Goal: Task Accomplishment & Management: Use online tool/utility

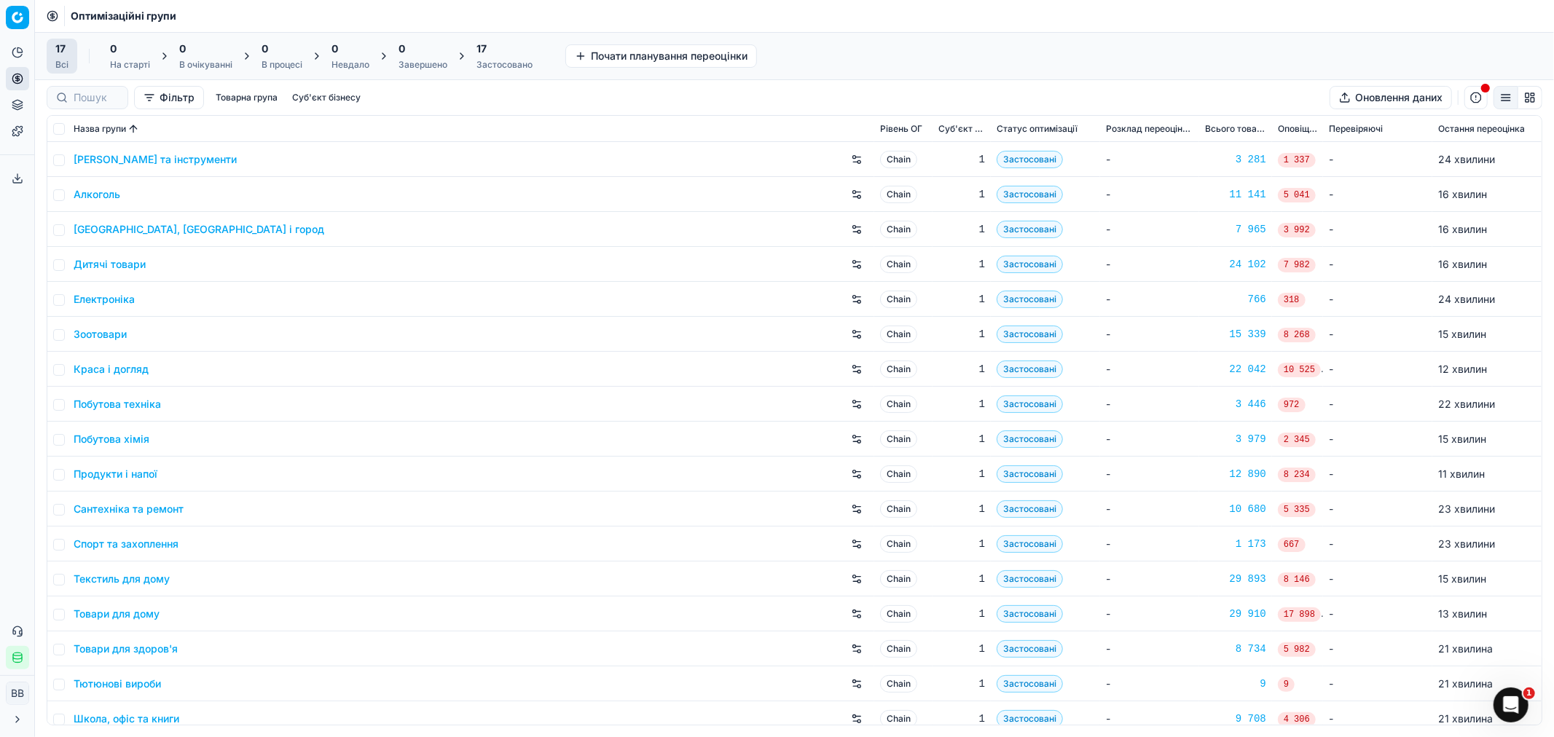
click at [12, 173] on icon at bounding box center [18, 179] width 12 height 12
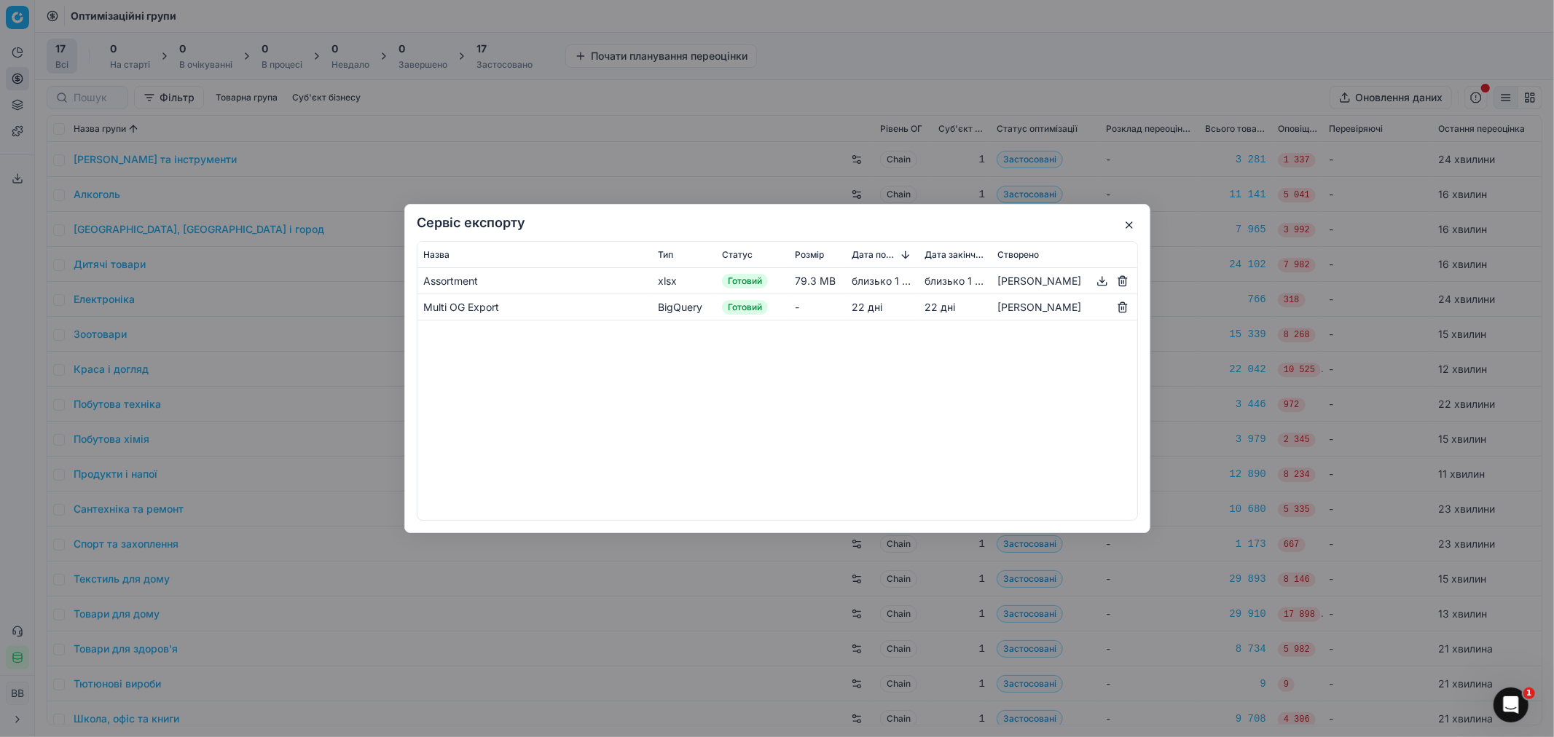
click at [1100, 284] on button "button" at bounding box center [1101, 280] width 17 height 17
click at [1133, 226] on button "button" at bounding box center [1128, 224] width 17 height 17
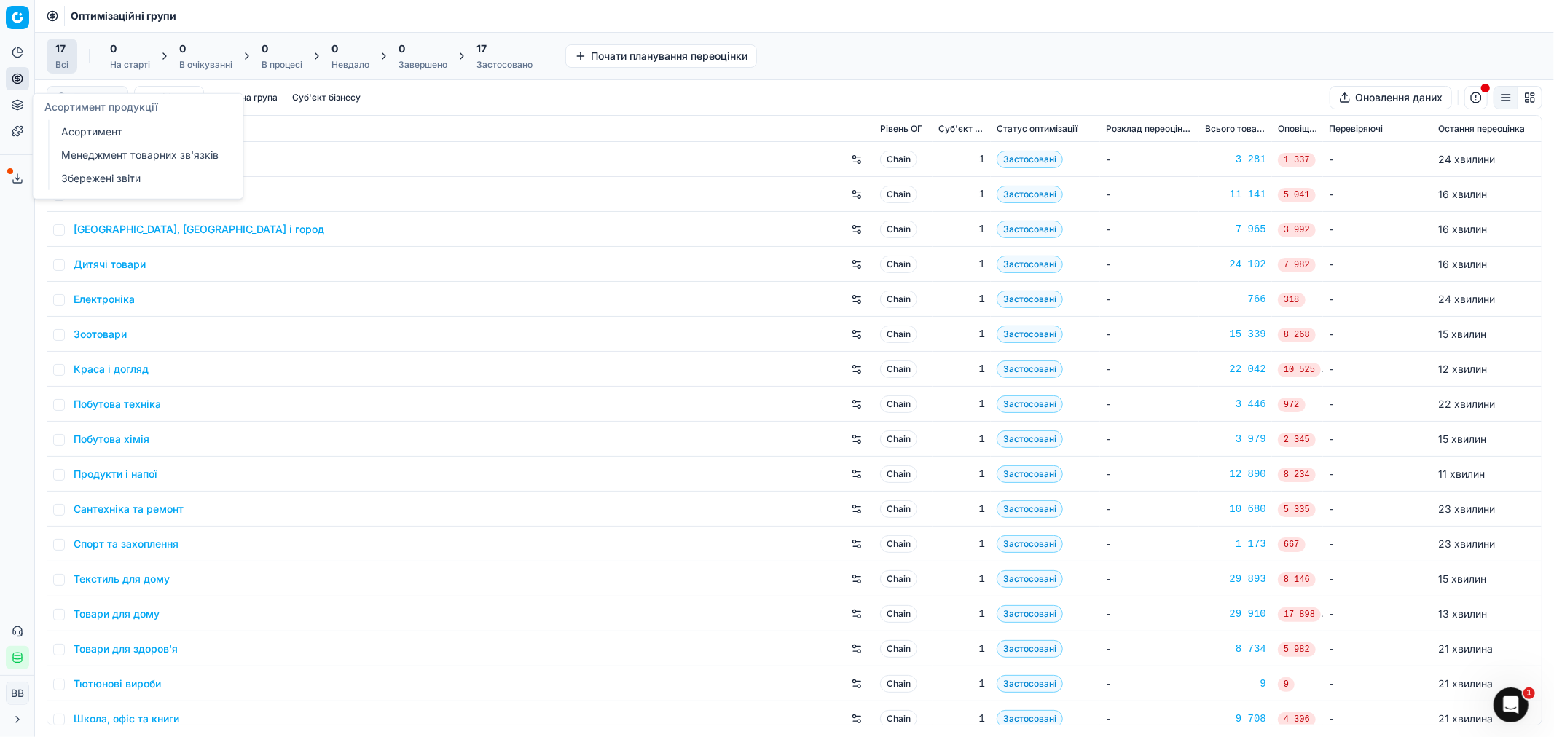
click at [74, 133] on link "Асортимент" at bounding box center [140, 132] width 170 height 20
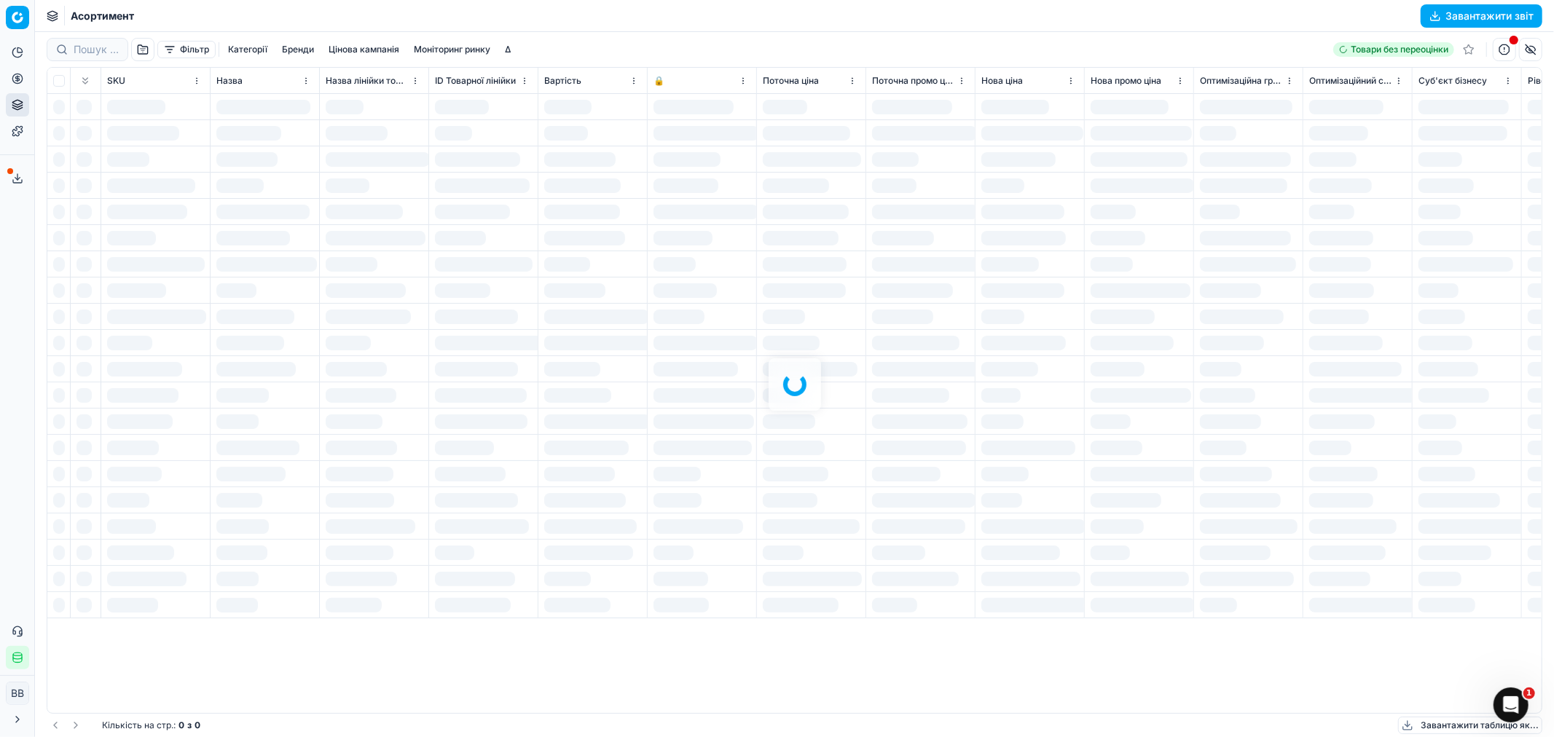
click at [183, 42] on div at bounding box center [794, 384] width 1519 height 705
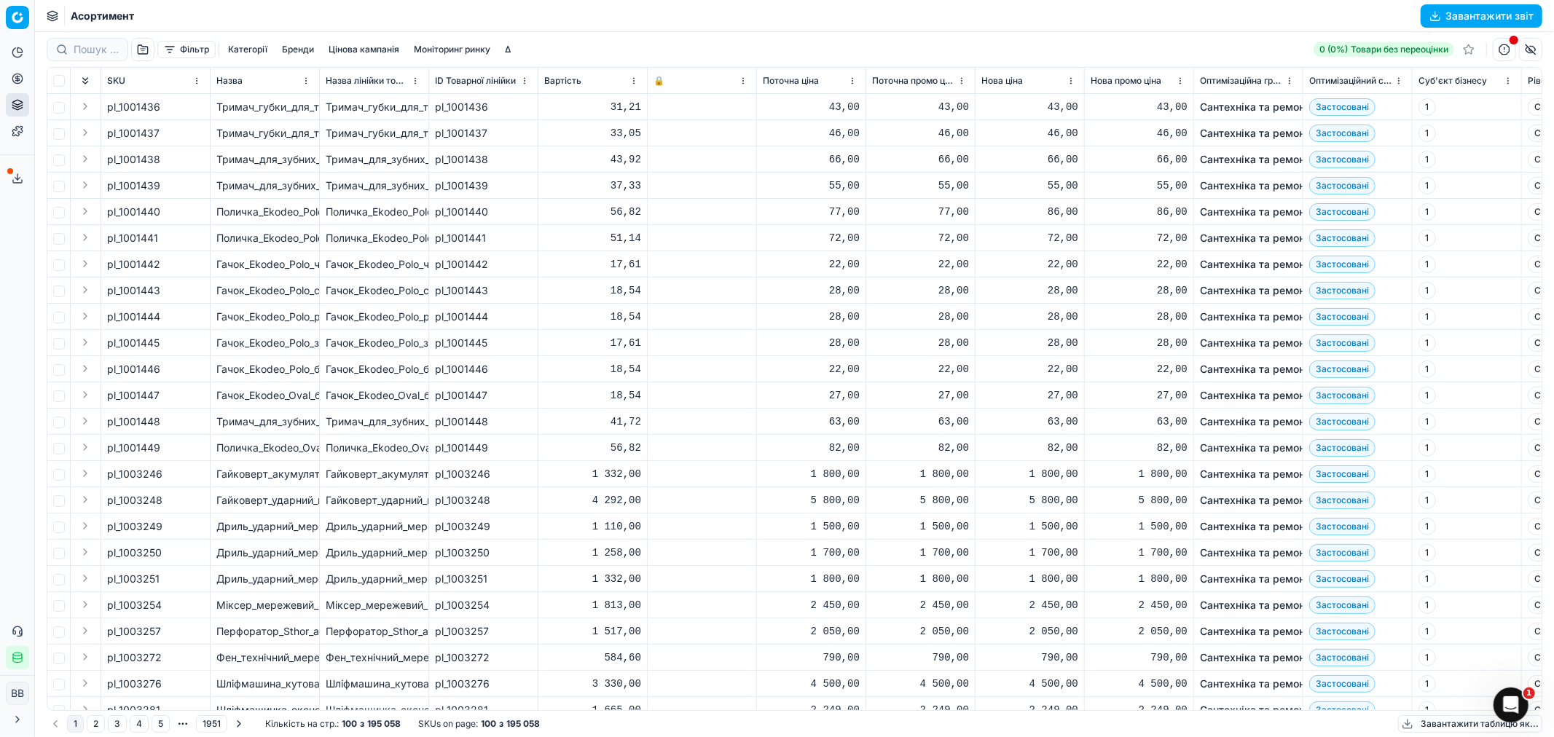
click at [183, 47] on button "Фільтр" at bounding box center [186, 49] width 58 height 17
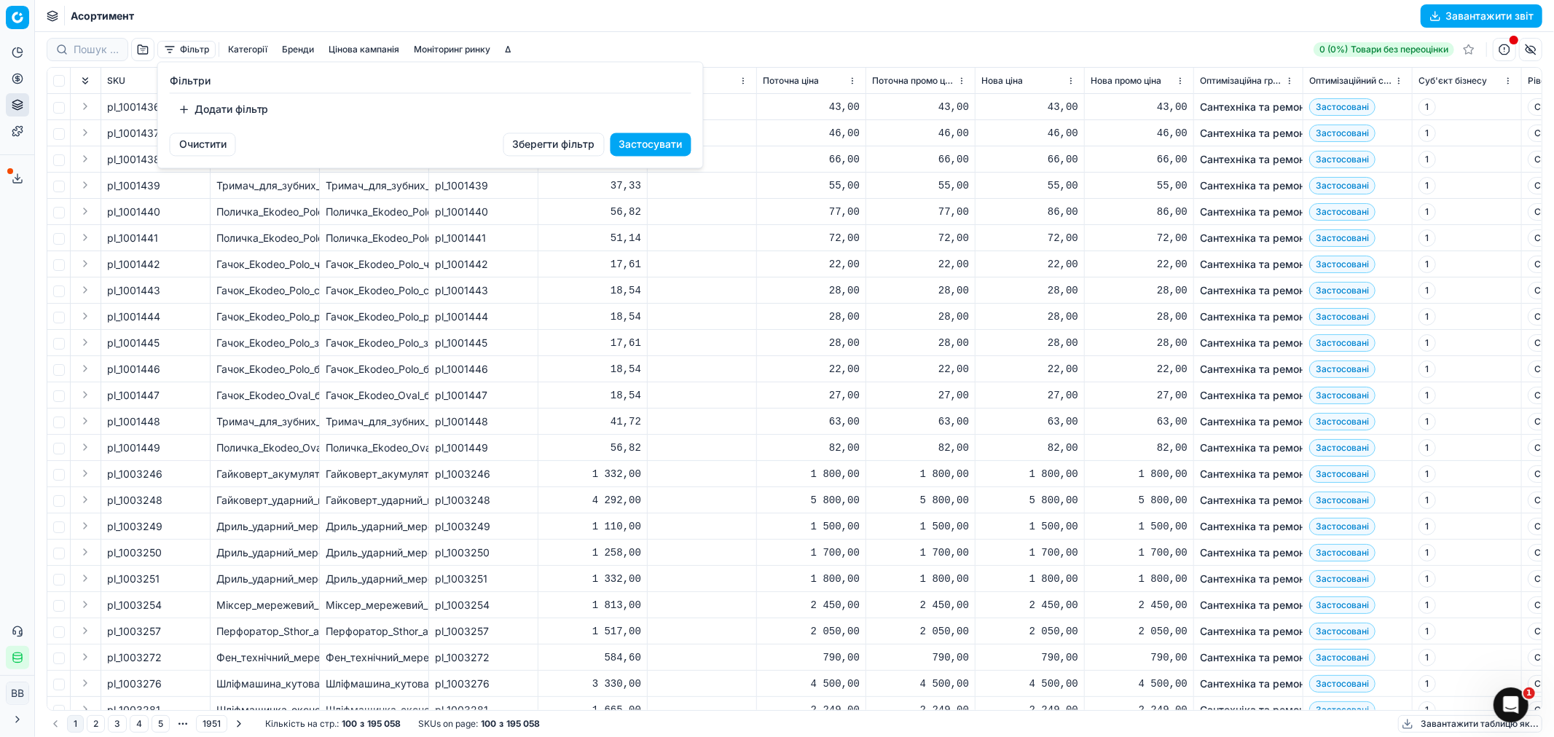
click at [188, 105] on button "Додати фільтр" at bounding box center [224, 109] width 108 height 23
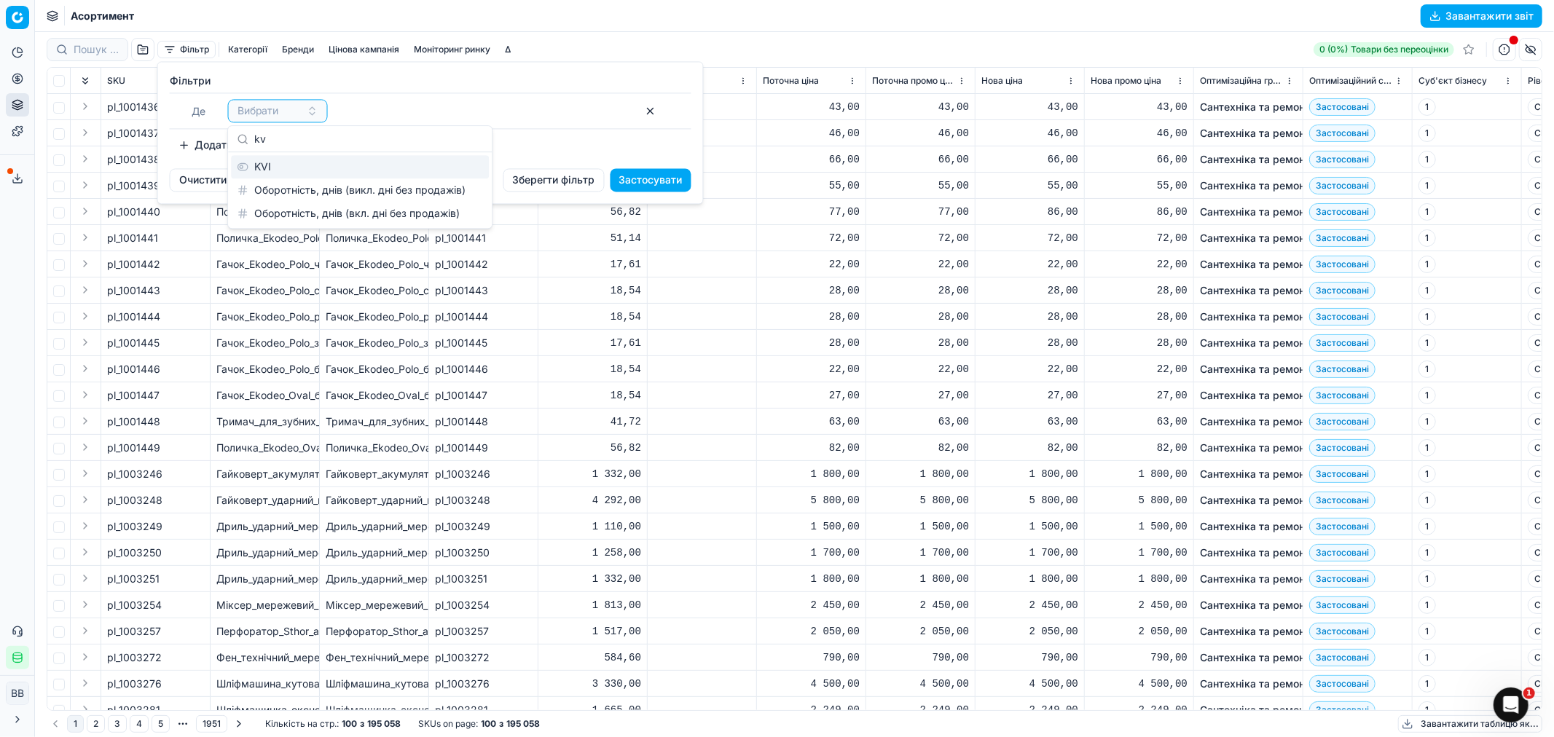
type input "kv"
click at [323, 173] on div "KVI" at bounding box center [360, 166] width 258 height 23
click at [268, 108] on span "KVI" at bounding box center [263, 110] width 17 height 15
type input "b"
click at [291, 212] on div "ABC за доходом" at bounding box center [325, 213] width 189 height 23
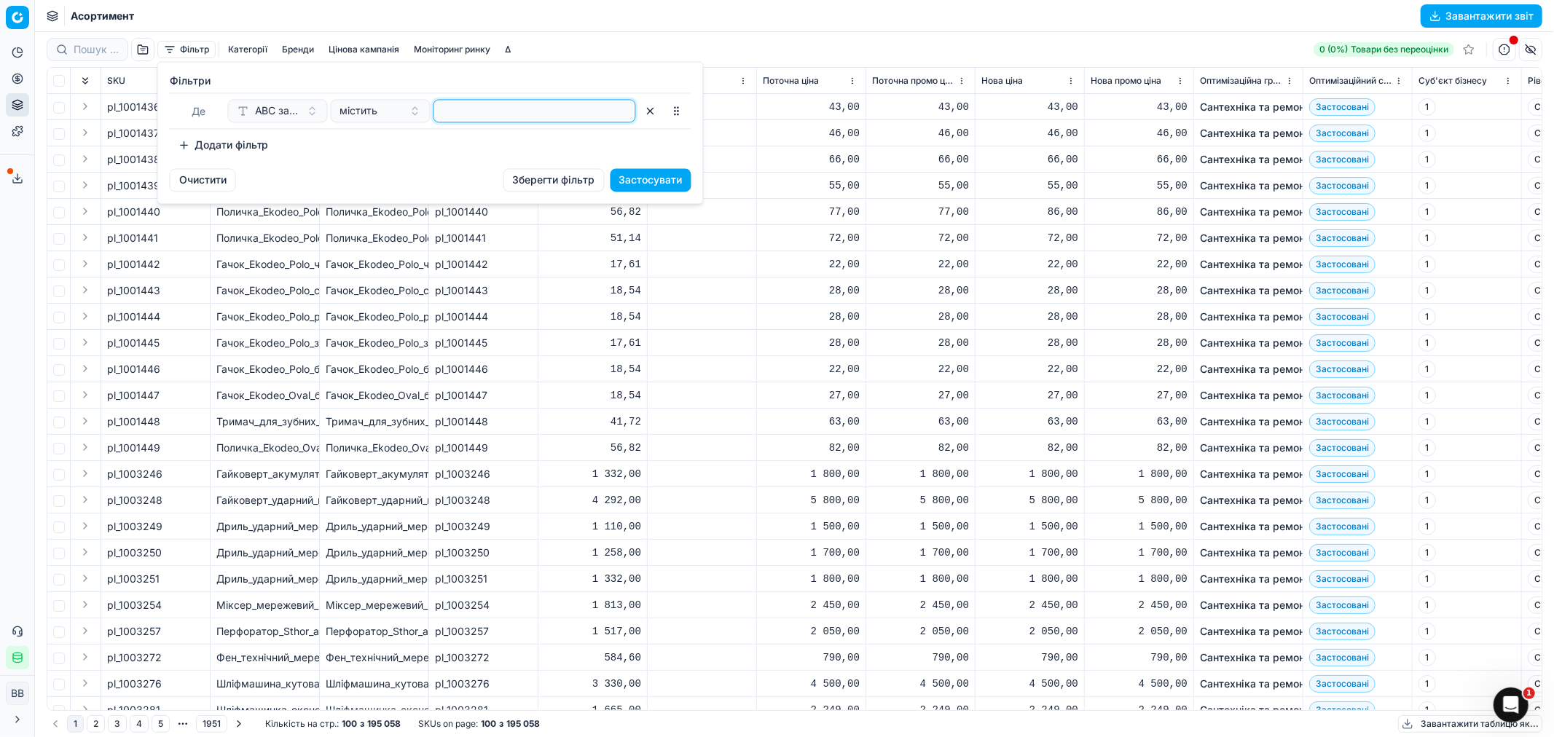
click at [488, 110] on input at bounding box center [534, 111] width 189 height 22
type input "a"
click at [648, 184] on button "Застосувати" at bounding box center [650, 179] width 81 height 23
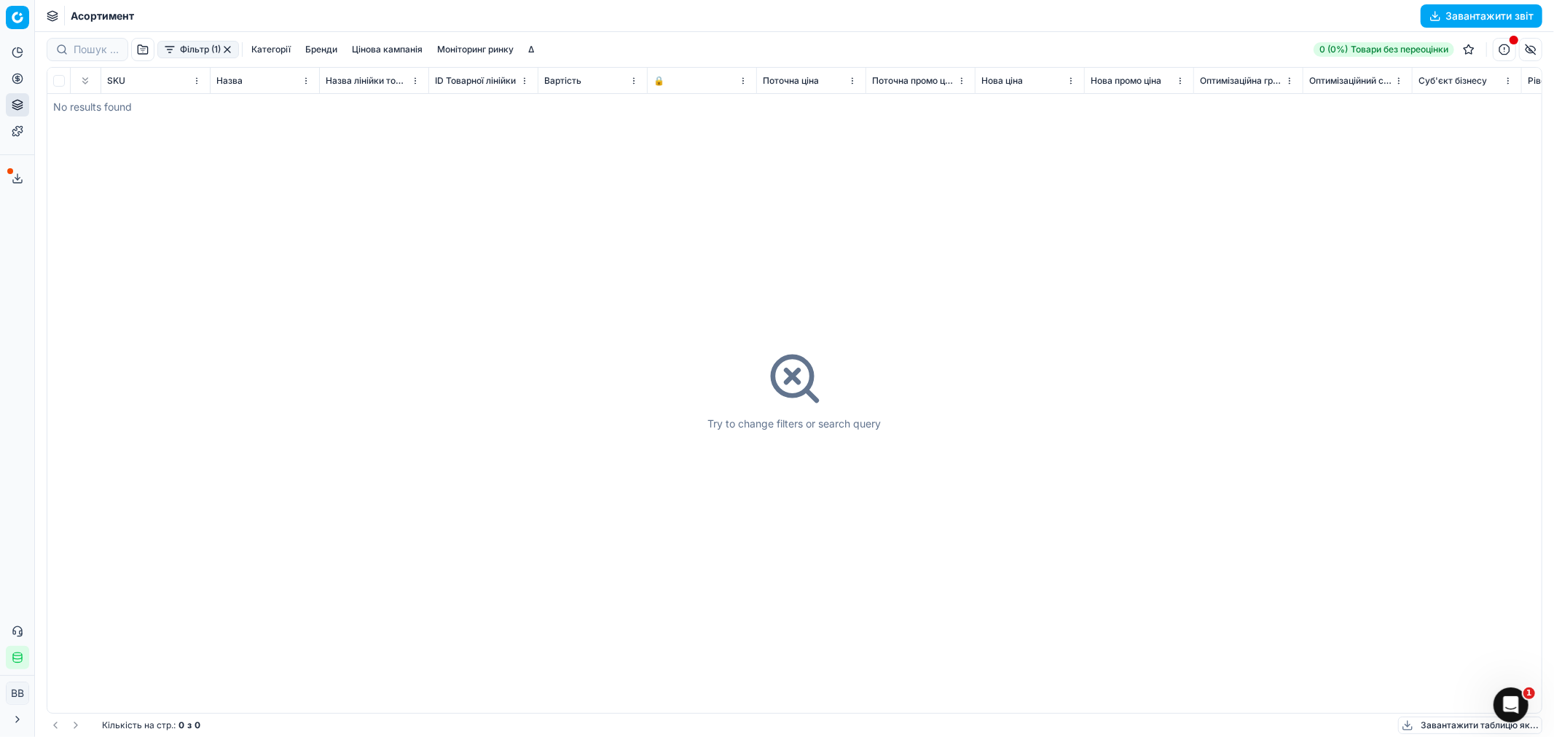
click at [189, 47] on button "Фільтр (1)" at bounding box center [198, 49] width 82 height 17
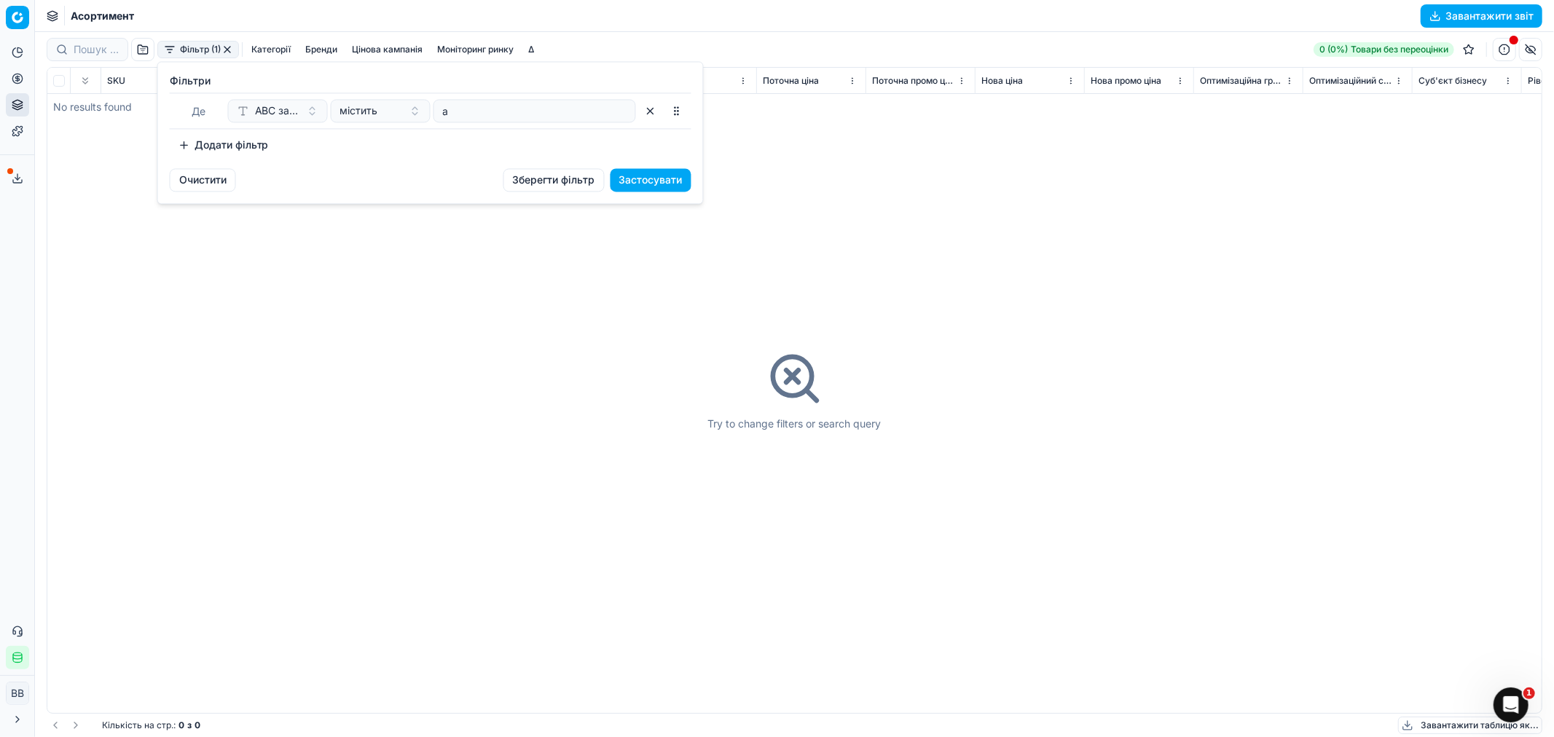
click at [886, 198] on html "Pricing platform Аналітика Цінова оптимізація Асортимент продукції Шаблони Серв…" at bounding box center [777, 368] width 1554 height 737
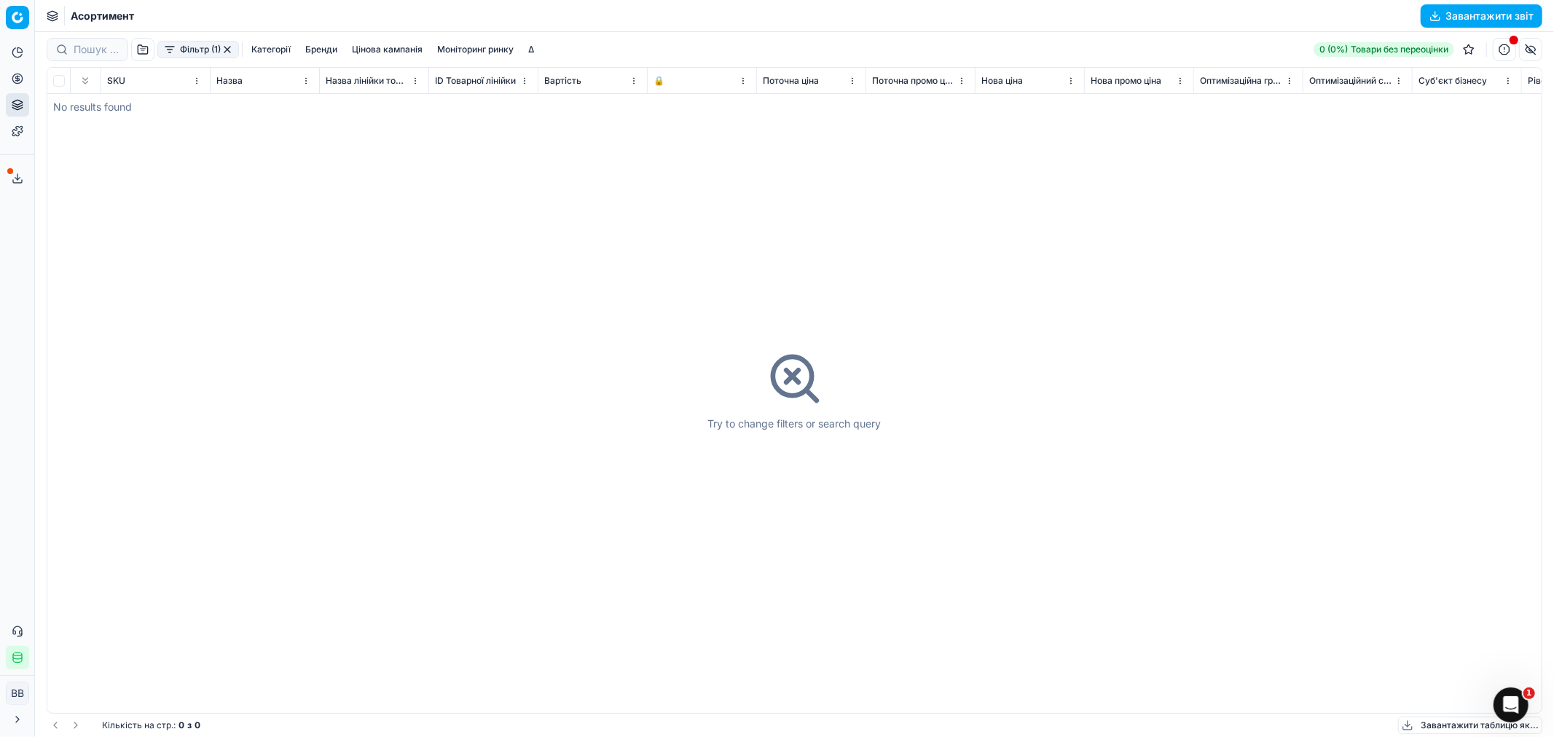
click at [190, 47] on button "Фільтр (1)" at bounding box center [198, 49] width 82 height 17
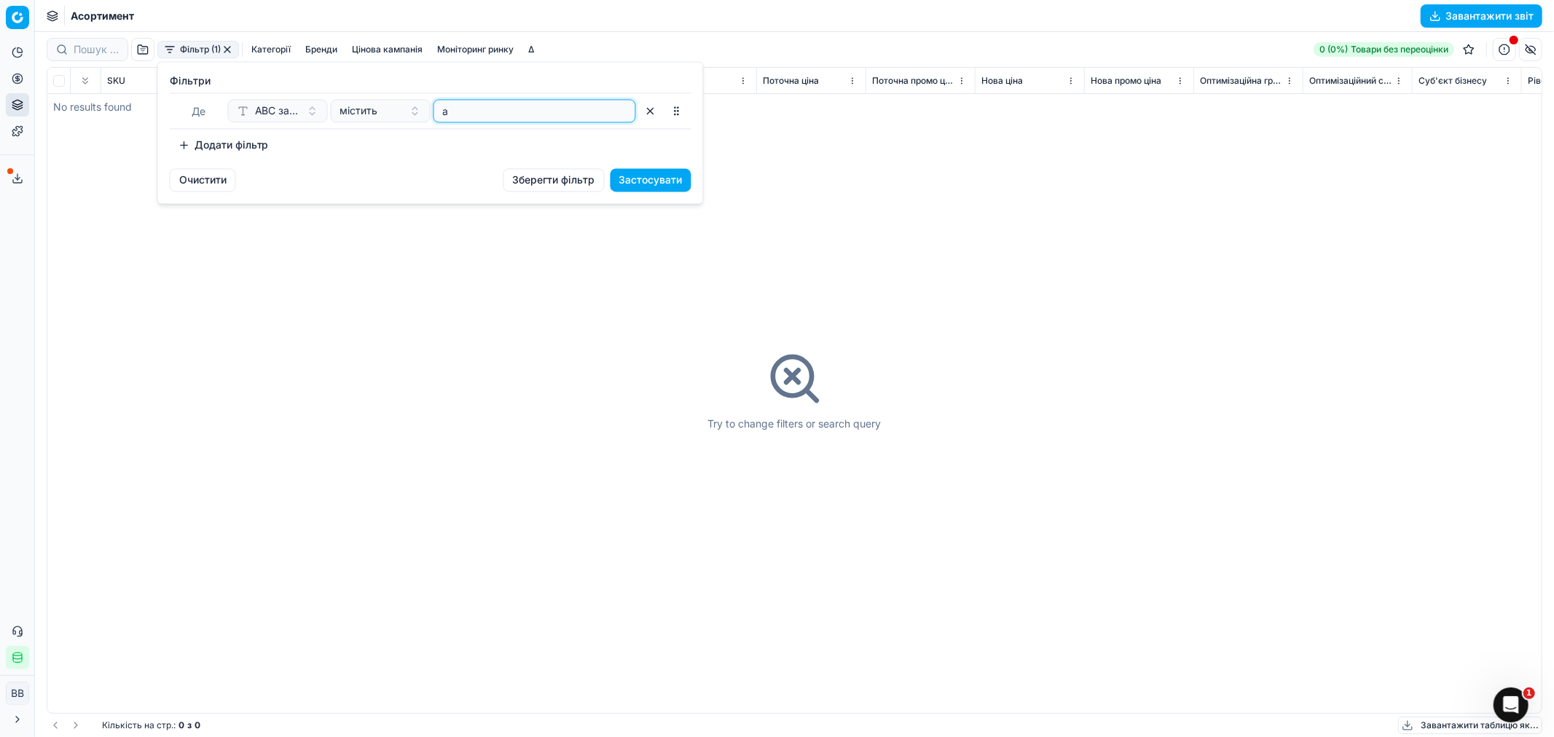
drag, startPoint x: 478, startPoint y: 111, endPoint x: 421, endPoint y: 108, distance: 56.9
click at [430, 109] on div "ABC за доходом містить a" at bounding box center [432, 110] width 408 height 23
type input "[PERSON_NAME]"
drag, startPoint x: 646, startPoint y: 177, endPoint x: 637, endPoint y: 179, distance: 9.7
click at [646, 178] on button "Застосувати" at bounding box center [650, 179] width 81 height 23
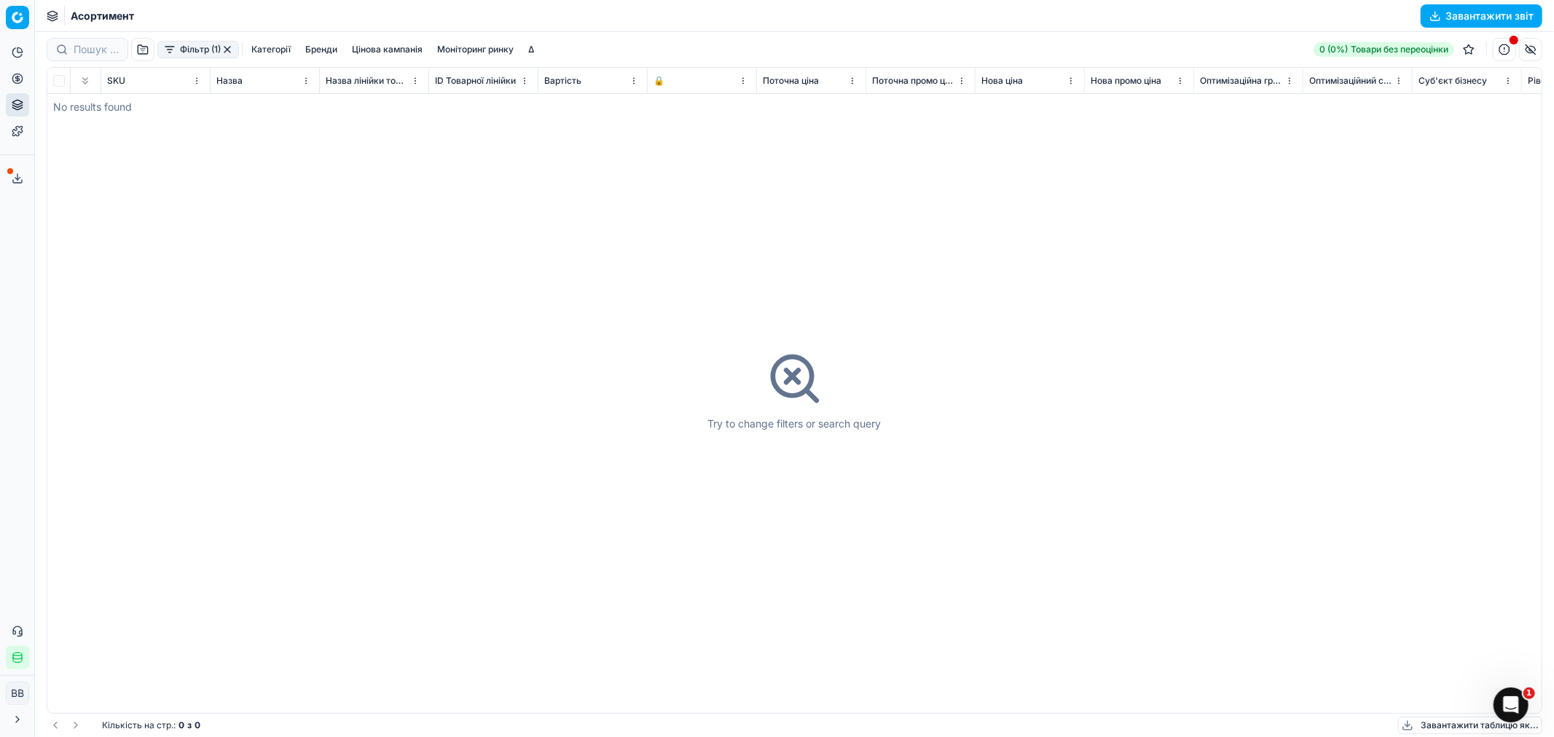
drag, startPoint x: 227, startPoint y: 48, endPoint x: 227, endPoint y: 58, distance: 10.2
click at [227, 48] on button "button" at bounding box center [227, 50] width 12 height 12
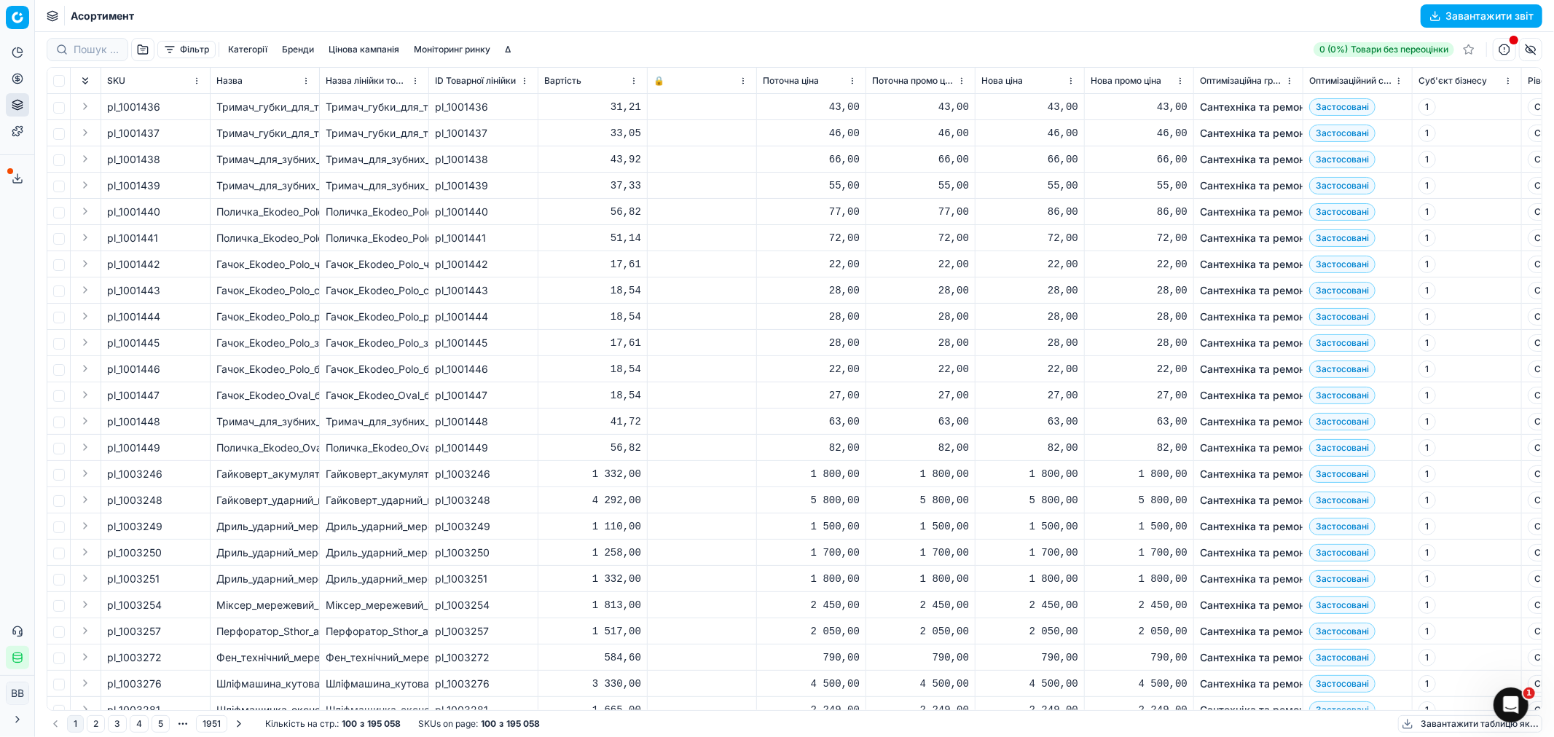
click at [186, 44] on button "Фільтр" at bounding box center [186, 49] width 58 height 17
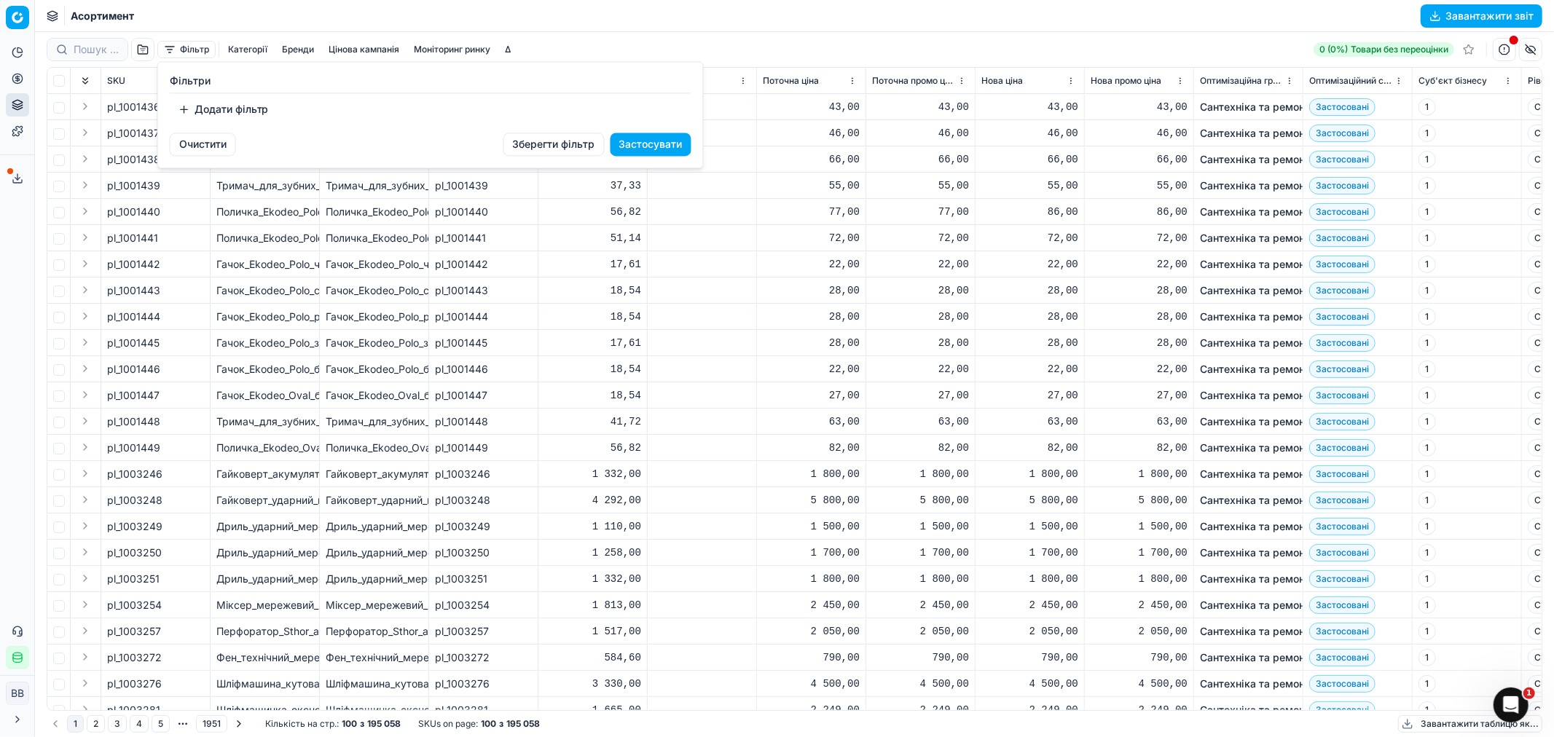
click at [202, 104] on button "Додати фільтр" at bounding box center [224, 109] width 108 height 23
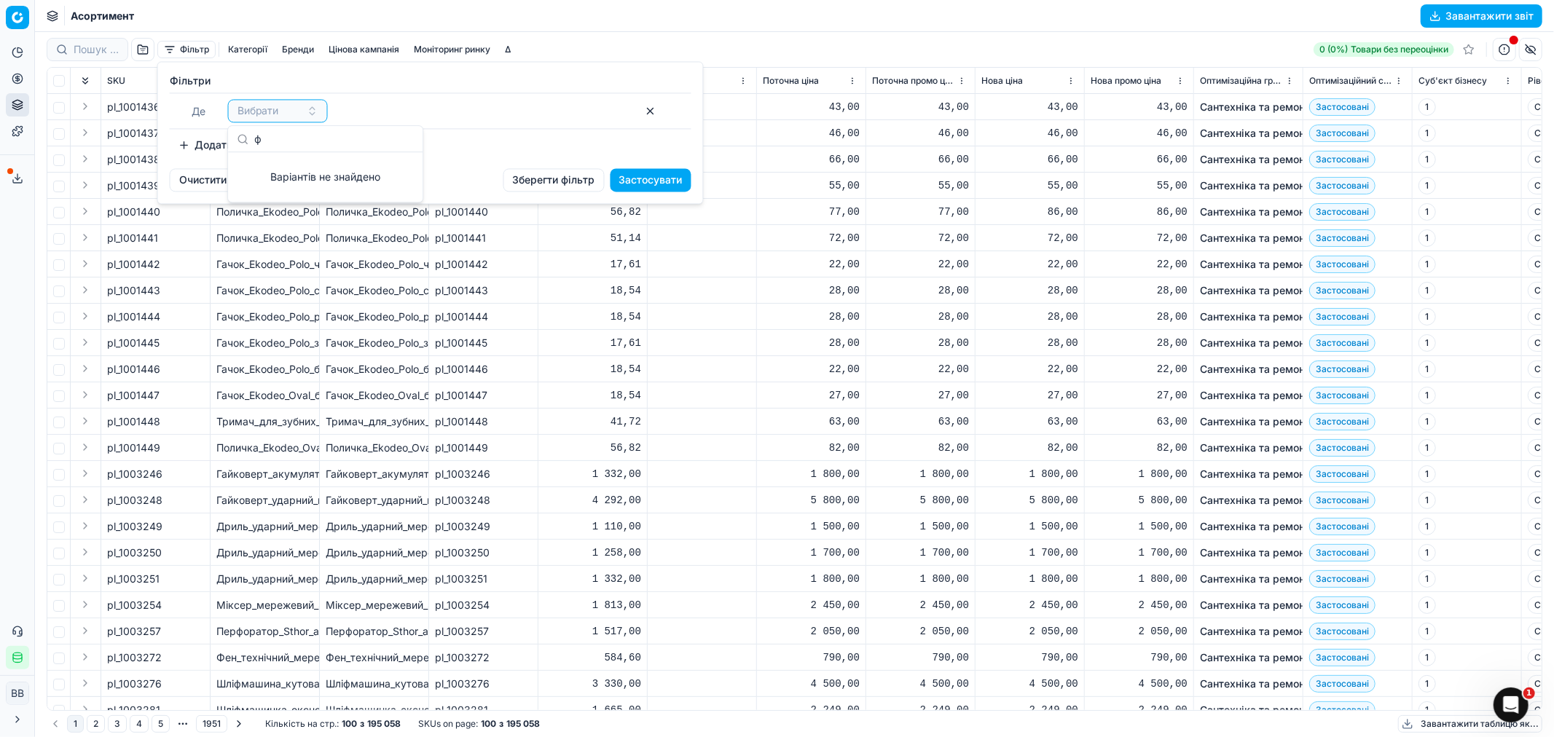
drag, startPoint x: 252, startPoint y: 139, endPoint x: 221, endPoint y: 138, distance: 31.3
click at [223, 138] on body "Pricing platform Аналітика Цінова оптимізація Асортимент продукції Шаблони Серв…" at bounding box center [777, 368] width 1554 height 737
drag, startPoint x: 294, startPoint y: 141, endPoint x: 230, endPoint y: 133, distance: 63.8
click at [230, 133] on div "ф" at bounding box center [325, 139] width 194 height 26
drag, startPoint x: 279, startPoint y: 133, endPoint x: 236, endPoint y: 133, distance: 43.0
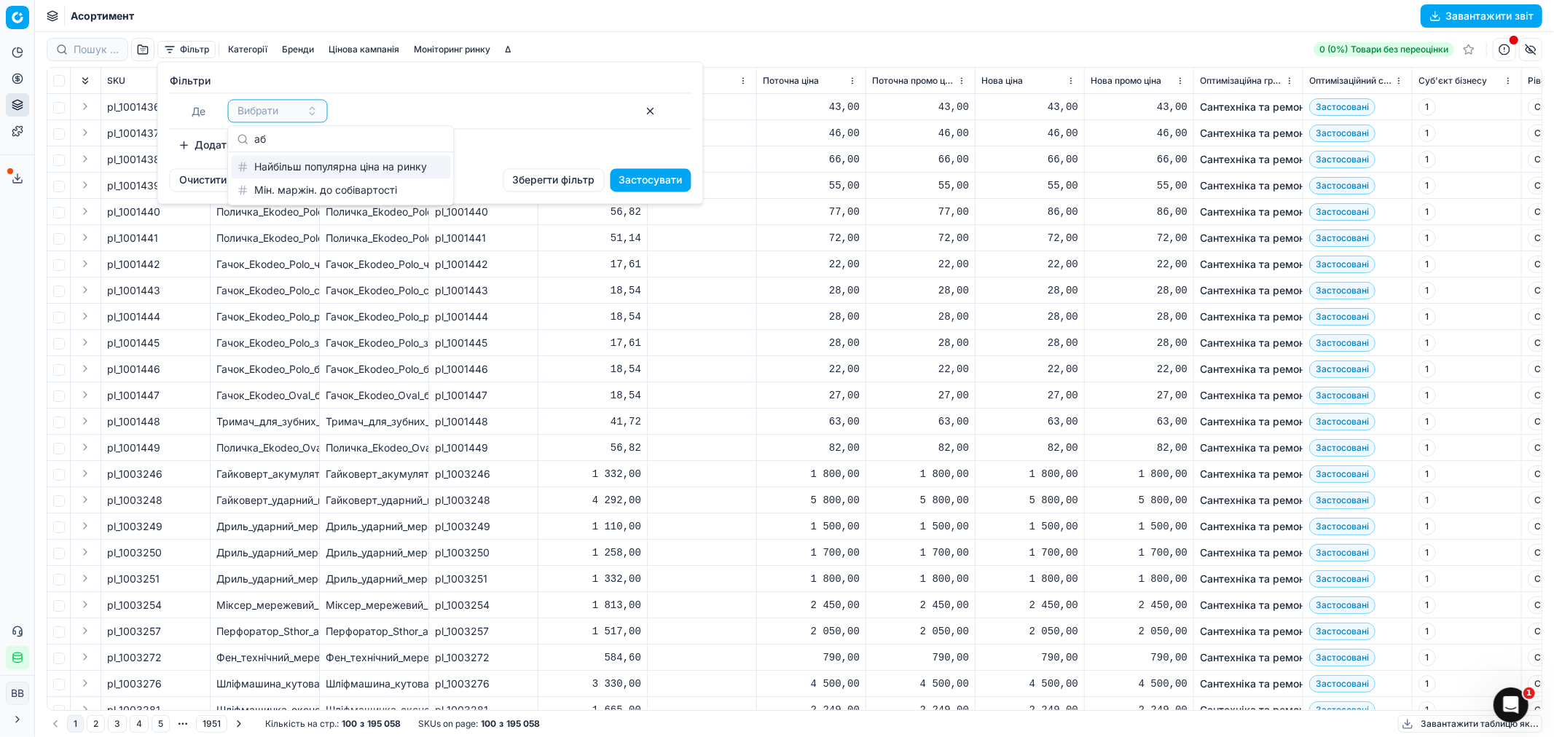
click at [236, 133] on div "аб" at bounding box center [340, 139] width 225 height 26
type input "abc"
click at [304, 163] on div "ABC за доходом" at bounding box center [325, 166] width 189 height 23
click at [395, 109] on div "містить" at bounding box center [371, 110] width 63 height 15
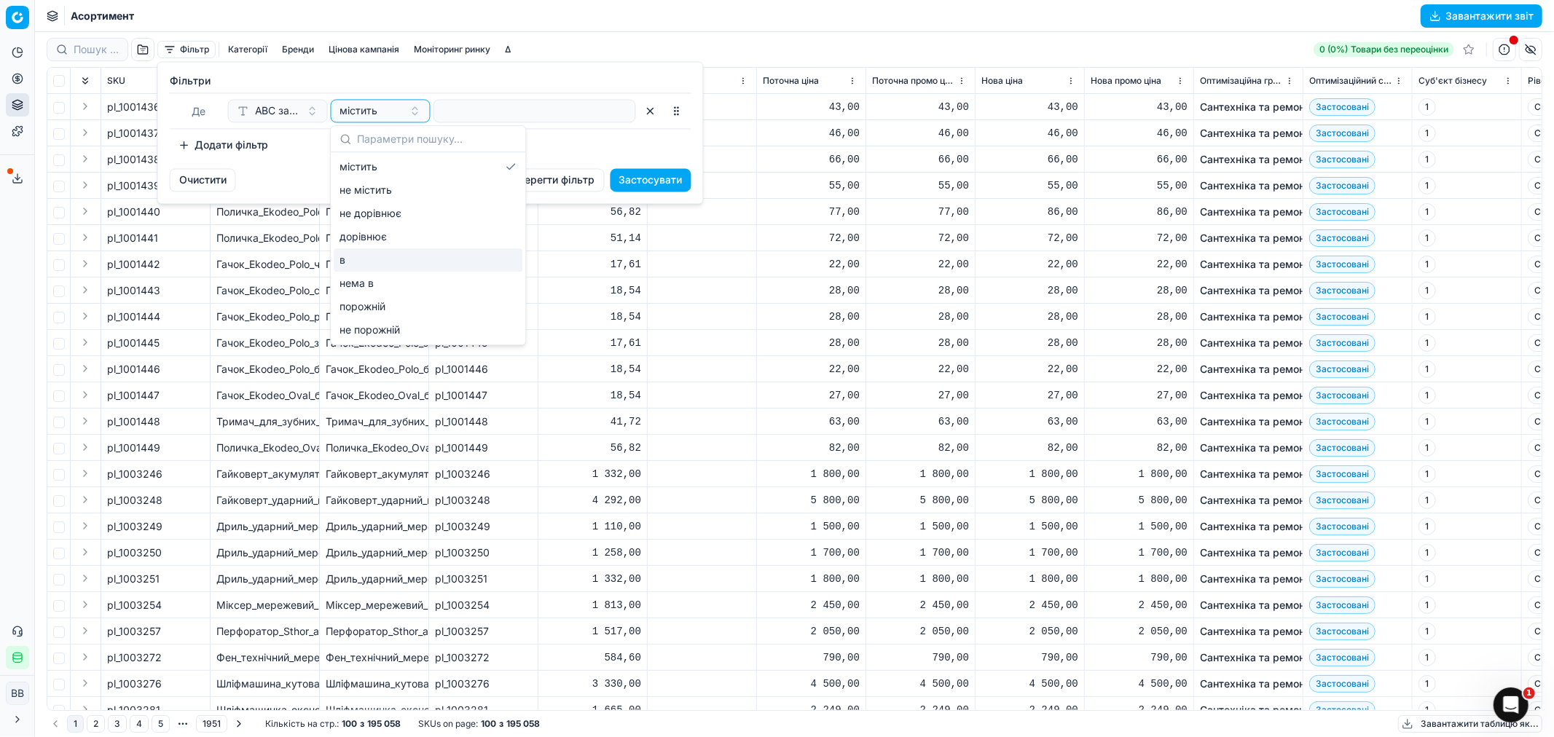
click at [383, 253] on div "в" at bounding box center [428, 259] width 189 height 23
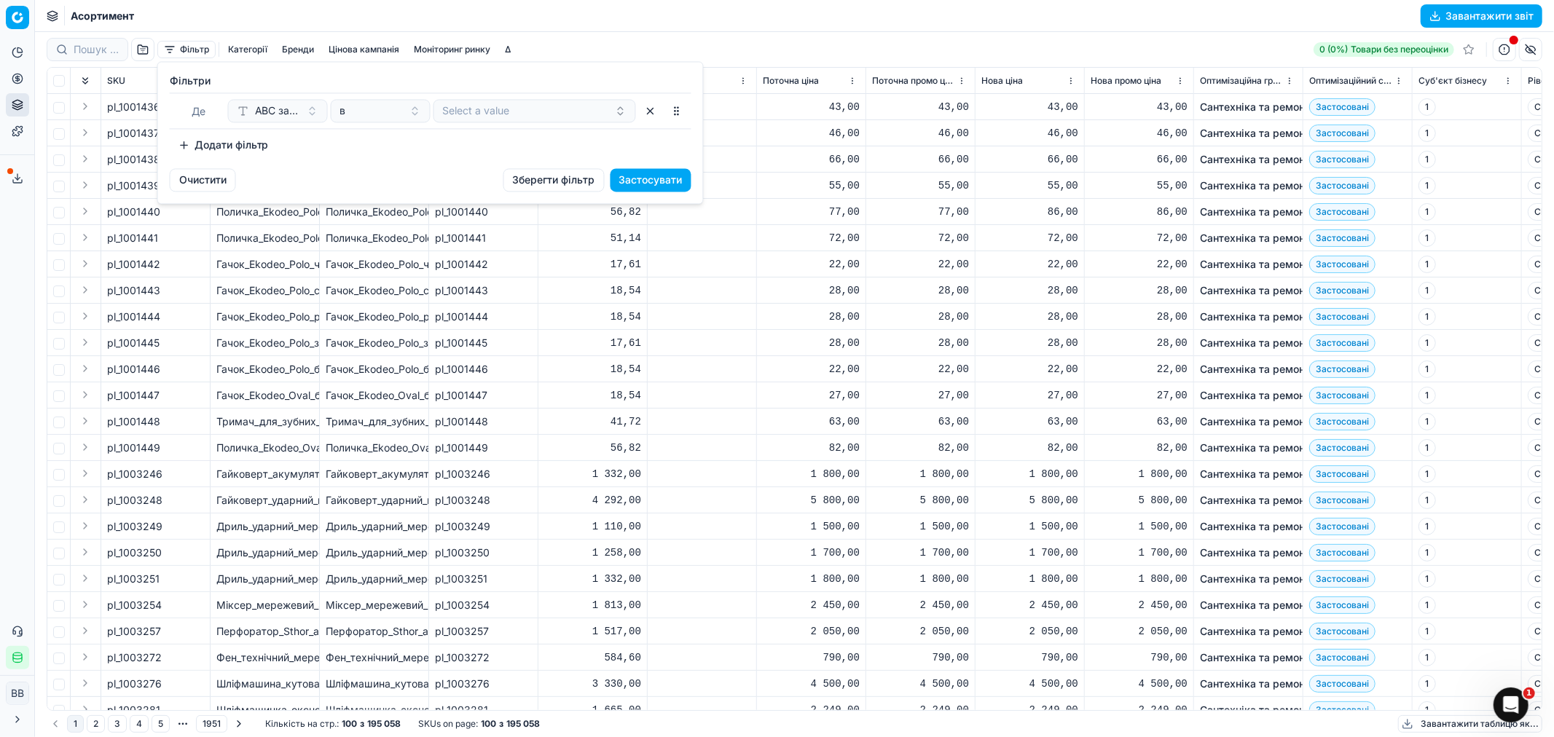
click at [473, 111] on button "Select a value" at bounding box center [534, 110] width 202 height 23
click at [462, 169] on div "A" at bounding box center [534, 166] width 197 height 23
click at [669, 178] on button "Застосувати" at bounding box center [650, 179] width 81 height 23
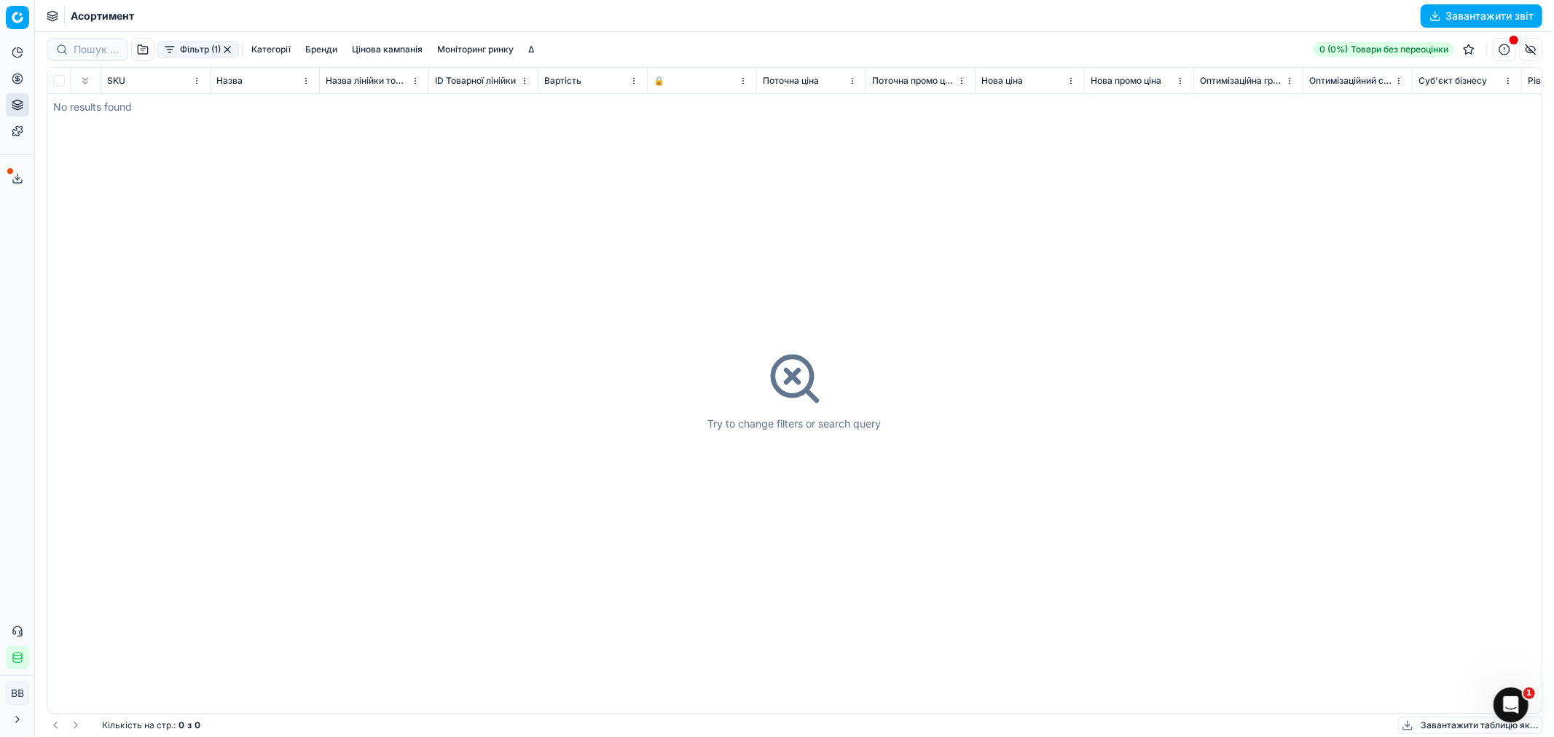
click at [194, 44] on button "Фільтр (1)" at bounding box center [198, 49] width 82 height 17
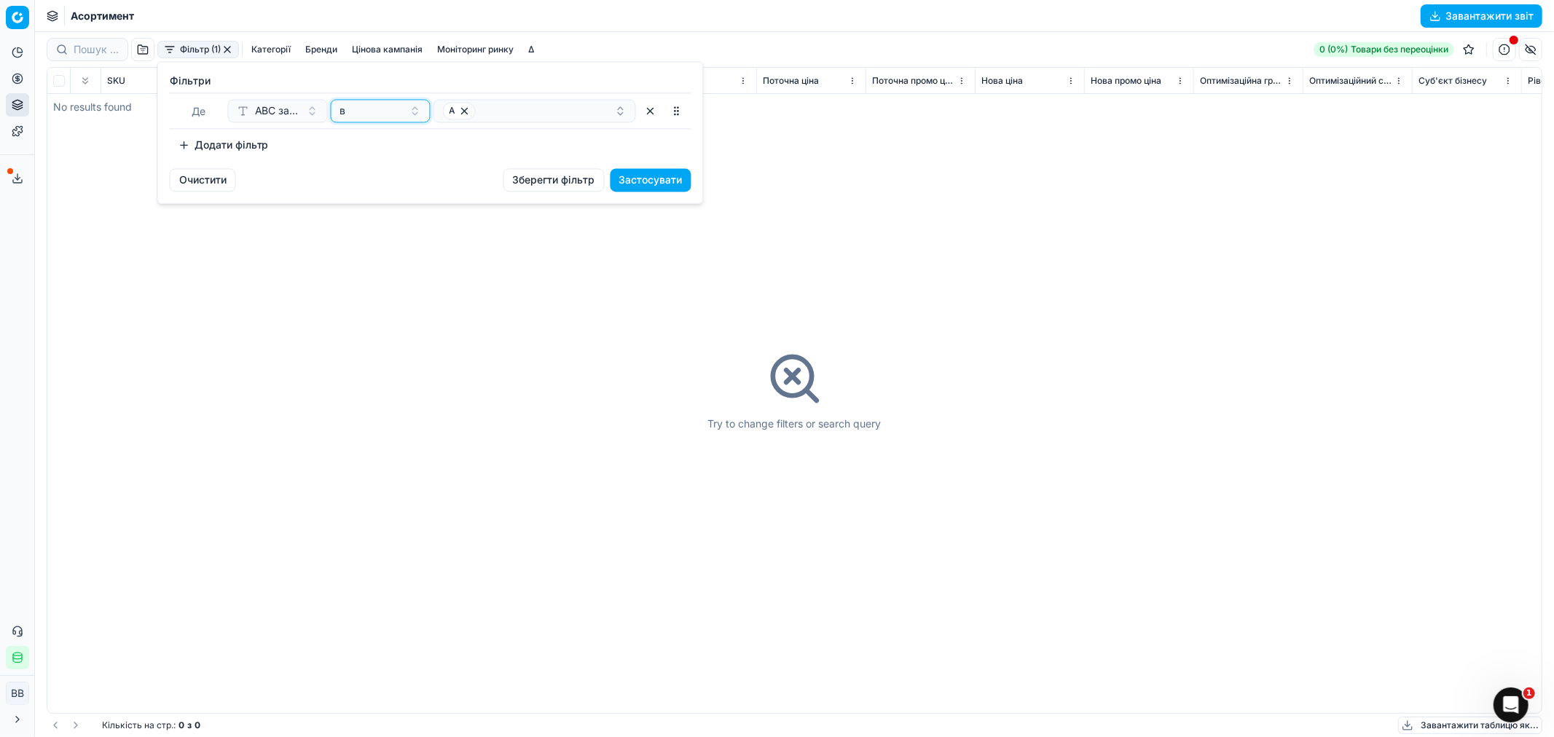
click at [395, 112] on div "в" at bounding box center [371, 110] width 63 height 15
click at [398, 237] on div "дорівнює" at bounding box center [428, 236] width 189 height 23
click at [657, 179] on button "Застосувати" at bounding box center [650, 179] width 81 height 23
